Goal: Transaction & Acquisition: Purchase product/service

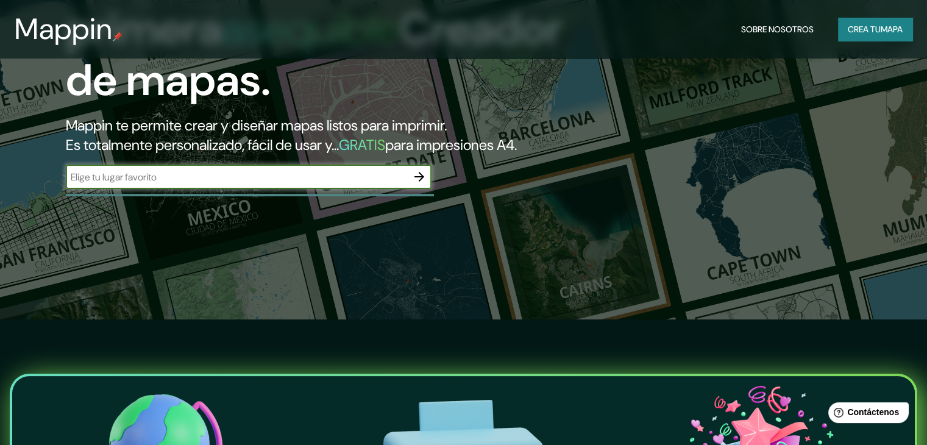
scroll to position [122, 0]
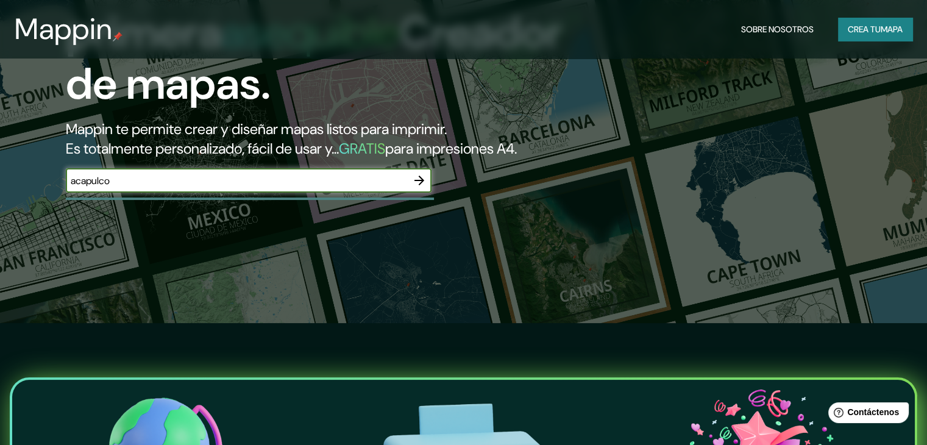
type input "acapulco"
click at [424, 188] on icon "button" at bounding box center [419, 180] width 15 height 15
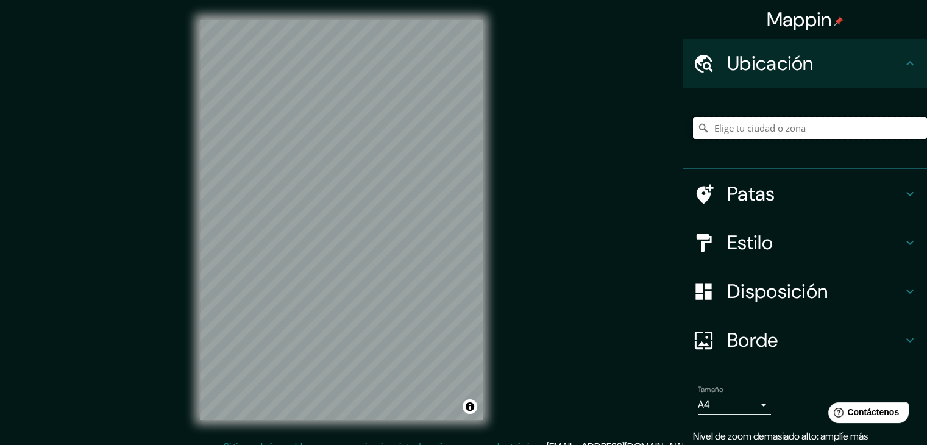
click at [764, 123] on input "Elige tu ciudad o zona" at bounding box center [810, 128] width 234 height 22
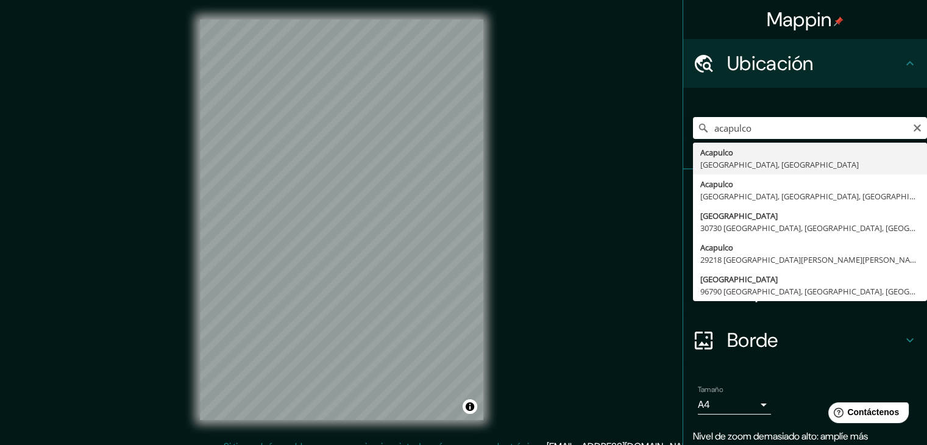
type input "Acapulco, [GEOGRAPHIC_DATA], [GEOGRAPHIC_DATA]"
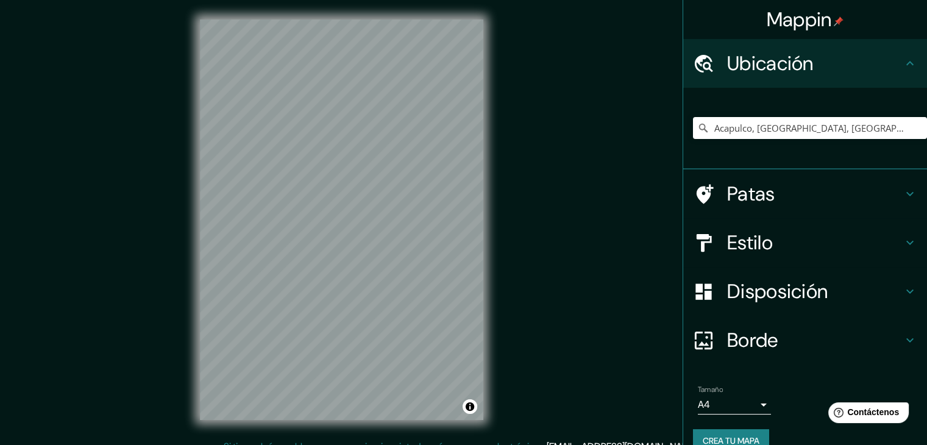
click at [770, 244] on h4 "Estilo" at bounding box center [815, 242] width 176 height 24
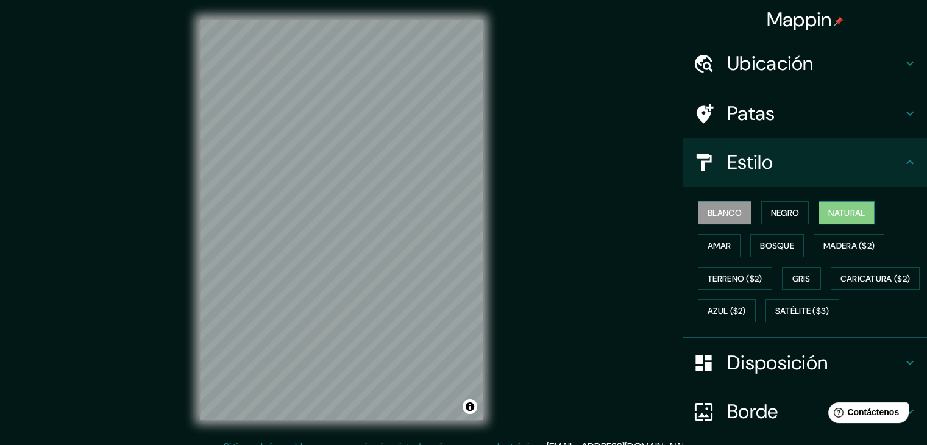
click at [828, 210] on font "Natural" at bounding box center [846, 212] width 37 height 11
click at [775, 317] on font "Satélite ($3)" at bounding box center [802, 311] width 54 height 11
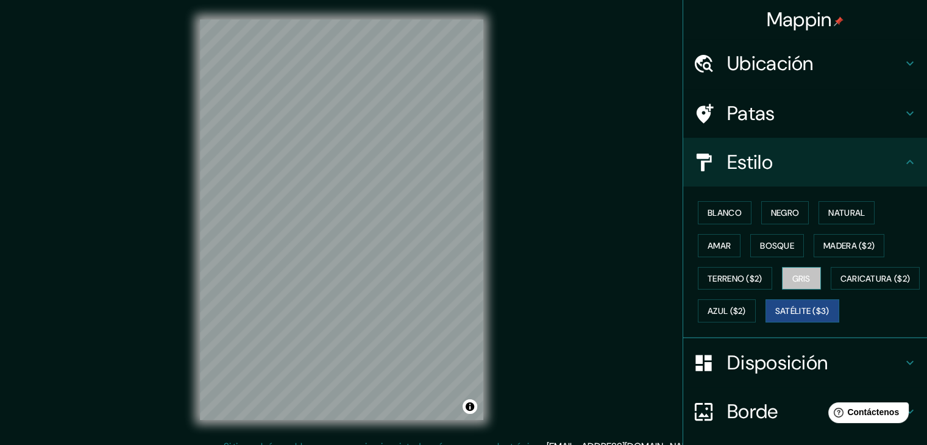
click at [795, 276] on font "Gris" at bounding box center [801, 278] width 18 height 11
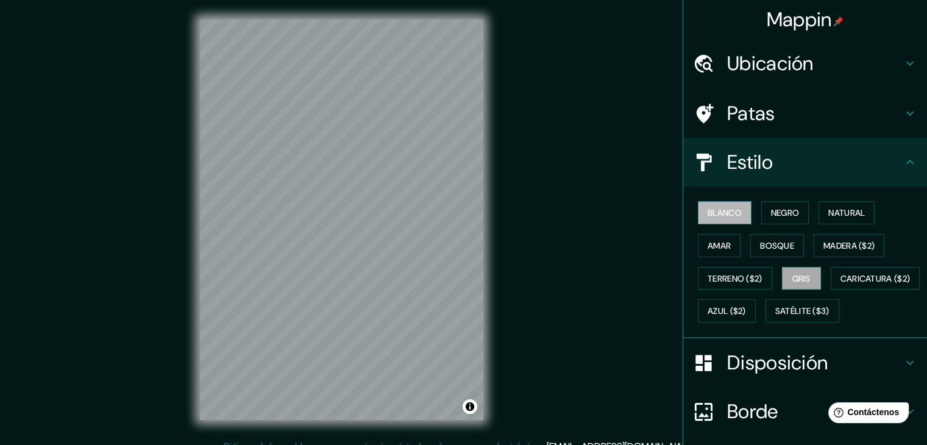
click at [727, 218] on font "Blanco" at bounding box center [725, 213] width 34 height 16
click at [771, 213] on font "Negro" at bounding box center [785, 212] width 29 height 11
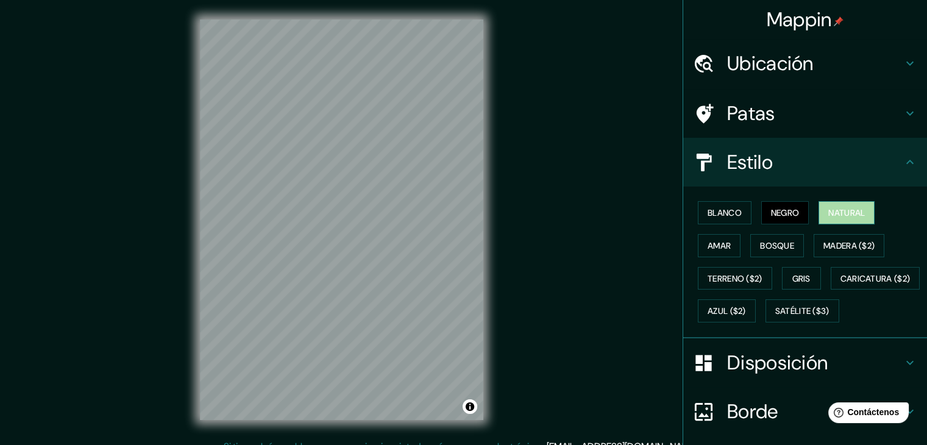
click at [833, 213] on font "Natural" at bounding box center [846, 212] width 37 height 11
click at [714, 243] on font "Amar" at bounding box center [719, 245] width 23 height 11
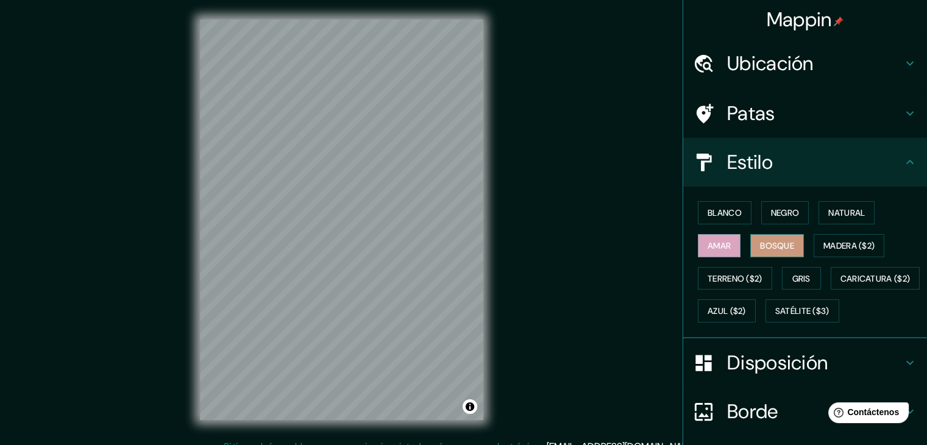
click at [783, 244] on font "Bosque" at bounding box center [777, 245] width 34 height 11
click at [794, 273] on font "Gris" at bounding box center [801, 278] width 18 height 11
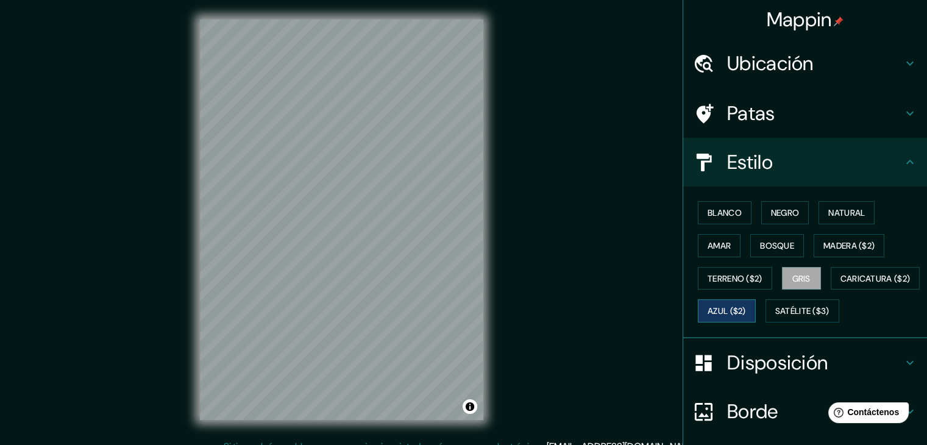
click at [746, 308] on font "Azul ($2)" at bounding box center [727, 311] width 38 height 11
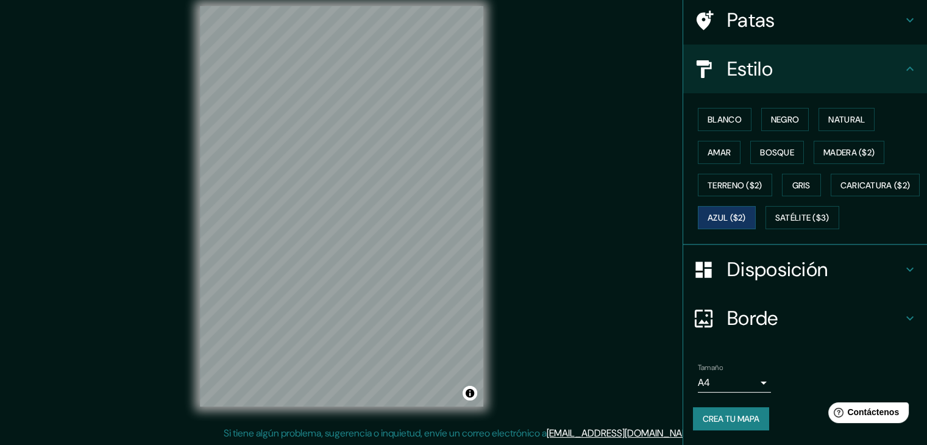
scroll to position [14, 0]
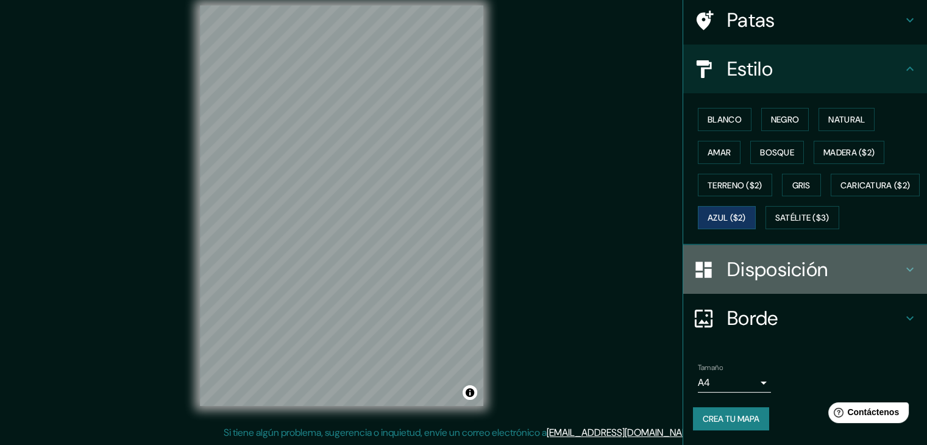
click at [784, 279] on font "Disposición" at bounding box center [777, 270] width 101 height 26
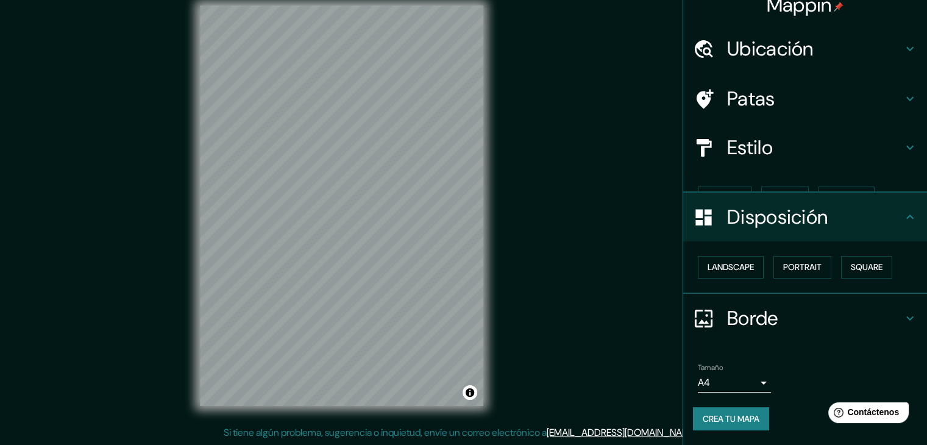
scroll to position [0, 0]
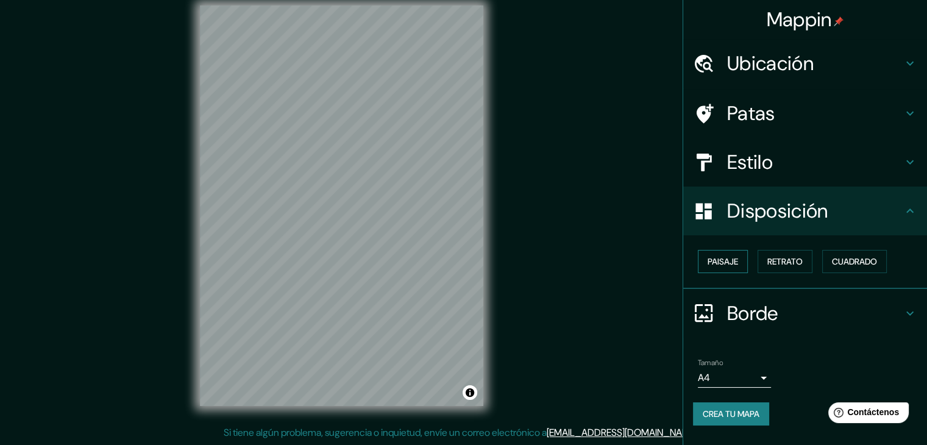
click at [719, 258] on font "Paisaje" at bounding box center [723, 261] width 30 height 11
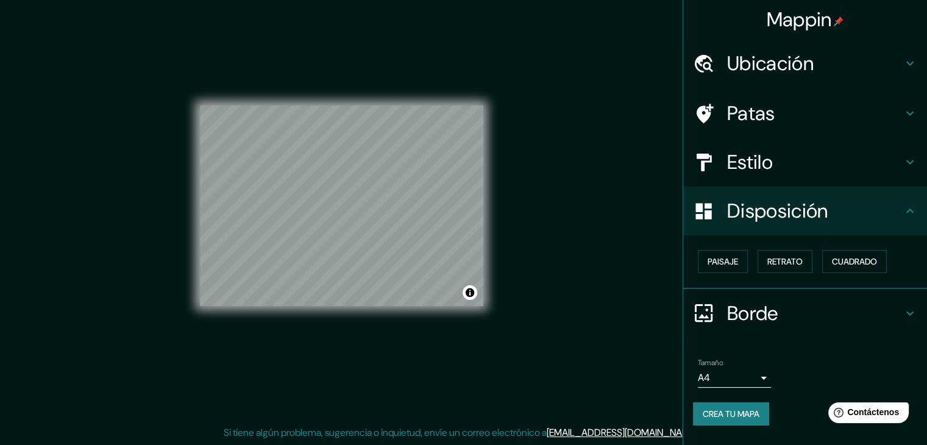
click at [788, 162] on h4 "Estilo" at bounding box center [815, 162] width 176 height 24
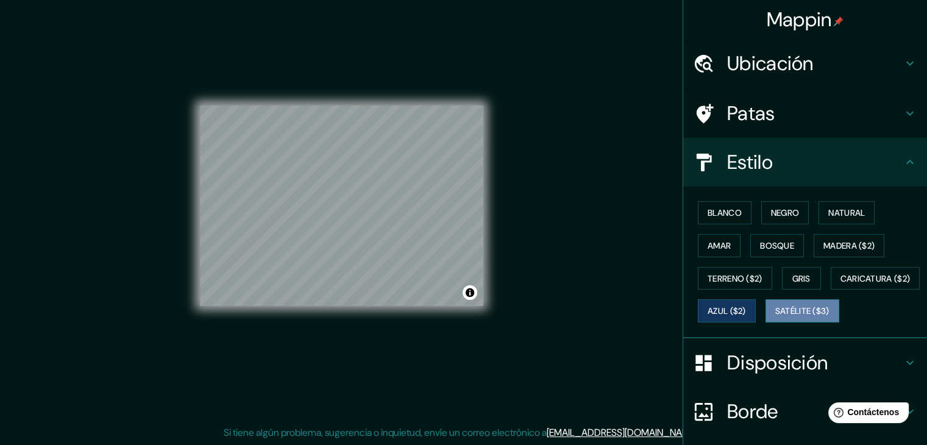
click at [775, 317] on font "Satélite ($3)" at bounding box center [802, 311] width 54 height 11
